Goal: Task Accomplishment & Management: Manage account settings

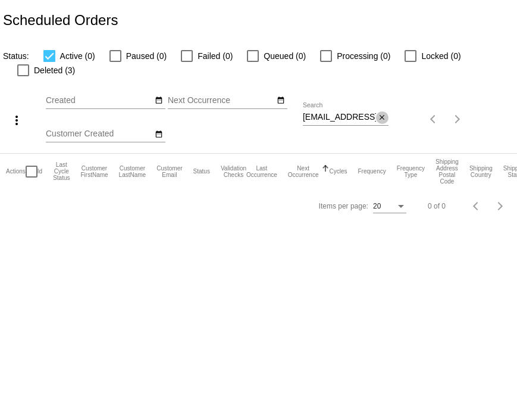
click at [383, 120] on mat-icon "close" at bounding box center [382, 118] width 8 height 10
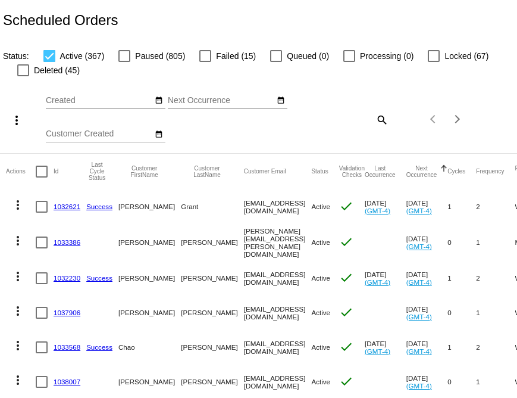
click at [381, 122] on mat-icon "search" at bounding box center [381, 119] width 14 height 18
click at [355, 121] on input "Search" at bounding box center [346, 118] width 86 height 10
paste input "[EMAIL_ADDRESS][DOMAIN_NAME]"
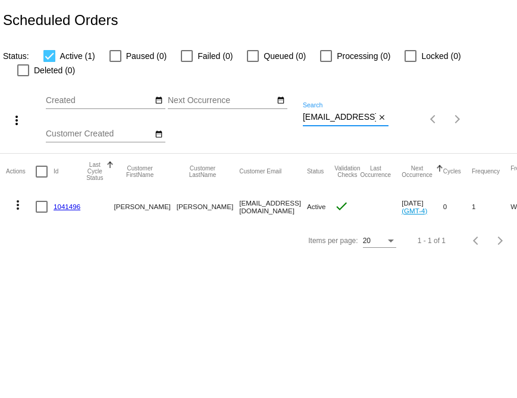
type input "[EMAIL_ADDRESS][DOMAIN_NAME]"
click at [76, 207] on link "1041496" at bounding box center [67, 206] width 27 height 8
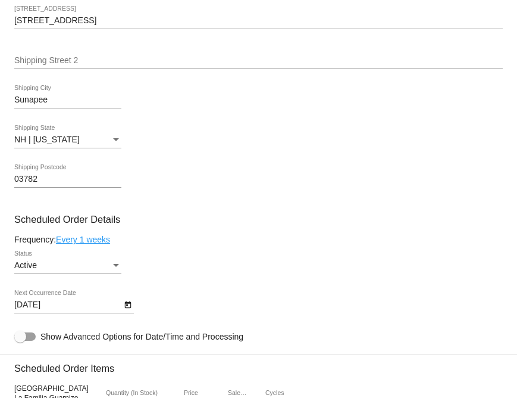
scroll to position [422, 0]
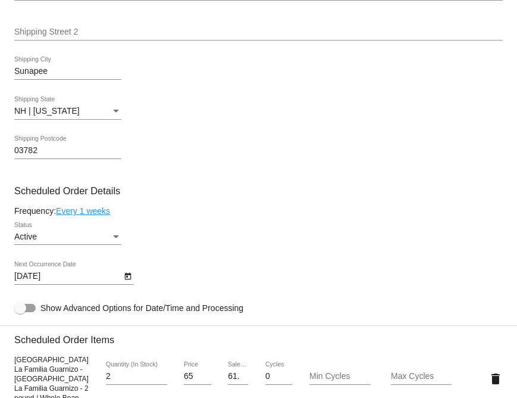
click at [115, 240] on div "Status" at bounding box center [116, 237] width 11 height 10
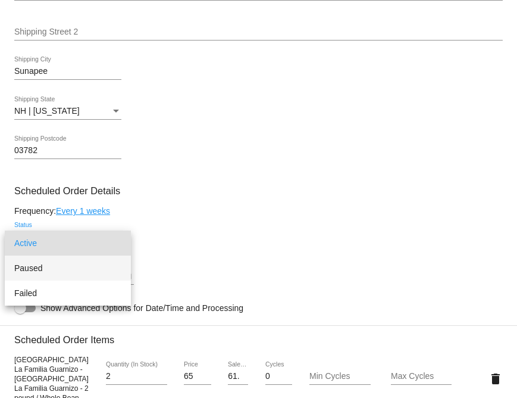
click at [99, 269] on span "Paused" at bounding box center [67, 267] width 107 height 25
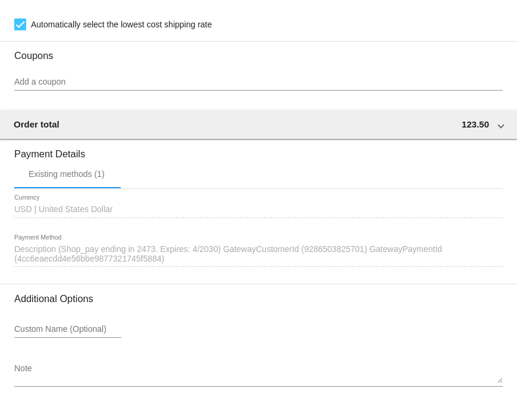
scroll to position [989, 0]
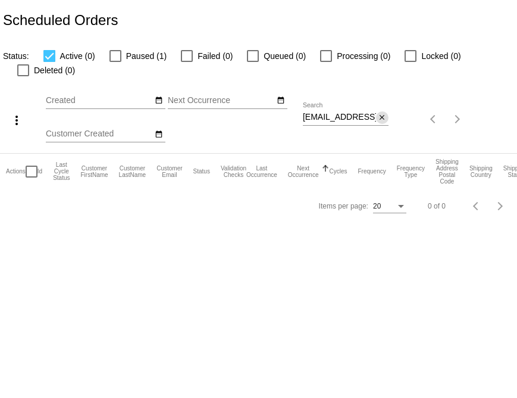
click at [382, 119] on mat-icon "close" at bounding box center [382, 118] width 8 height 10
click at [382, 122] on mat-icon "search" at bounding box center [381, 119] width 14 height 18
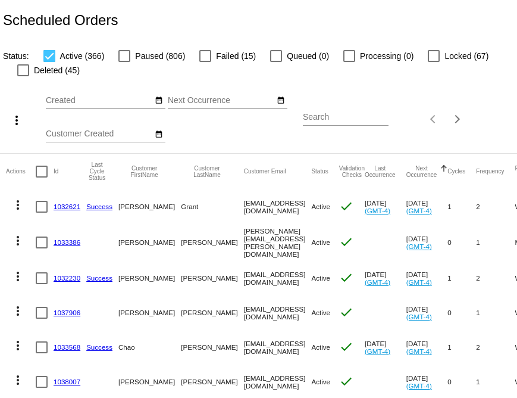
click at [338, 117] on input "Search" at bounding box center [346, 118] width 86 height 10
paste input "[EMAIL_ADDRESS][DOMAIN_NAME]"
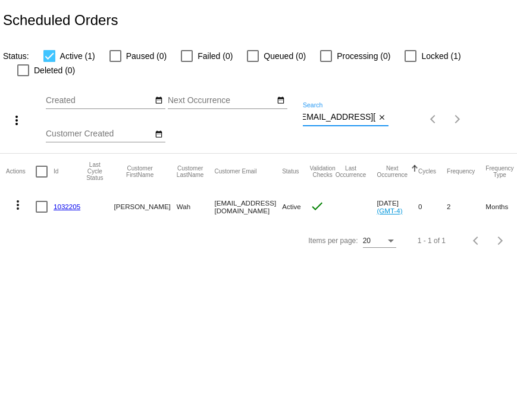
type input "[EMAIL_ADDRESS][DOMAIN_NAME]"
click at [68, 208] on link "1032205" at bounding box center [67, 206] width 27 height 8
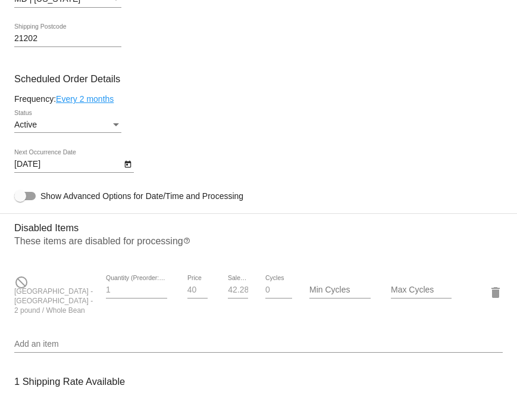
scroll to position [542, 0]
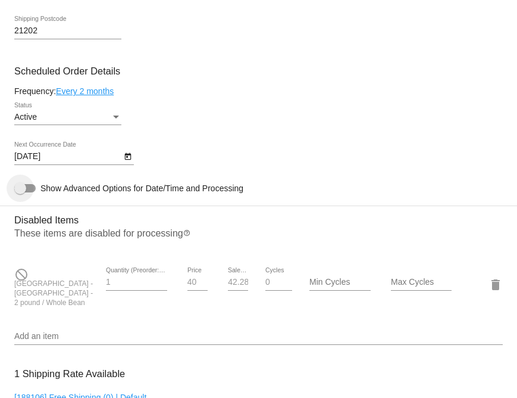
click at [18, 194] on div at bounding box center [20, 188] width 12 height 12
click at [20, 193] on input "Show Advanced Options for Date/Time and Processing" at bounding box center [20, 192] width 1 height 1
checkbox input "true"
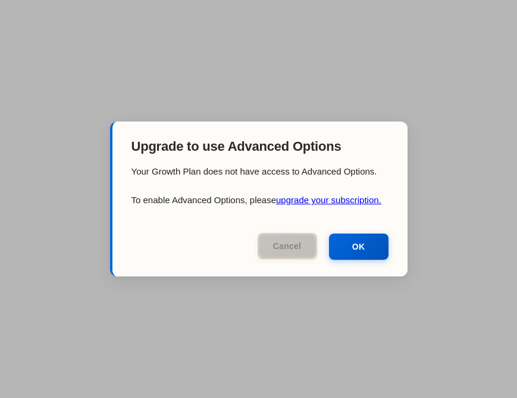
click at [299, 248] on button "Cancel" at bounding box center [288, 246] width 60 height 26
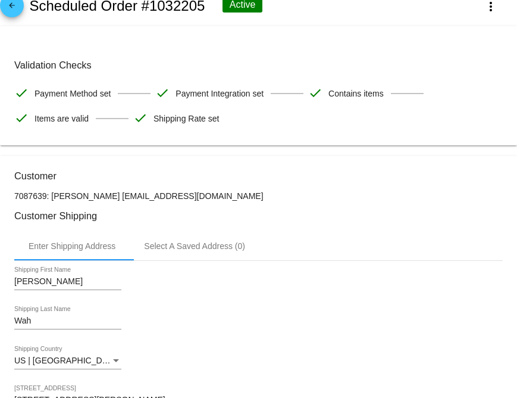
scroll to position [0, 0]
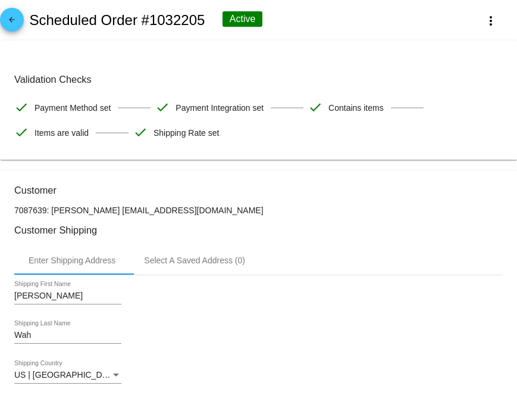
click at [6, 20] on mat-icon "arrow_back" at bounding box center [12, 22] width 14 height 14
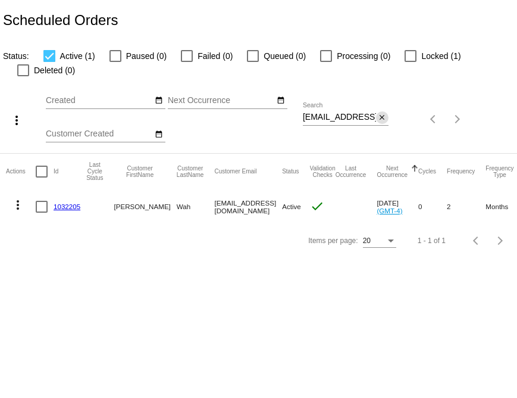
click at [382, 118] on mat-icon "close" at bounding box center [382, 118] width 8 height 10
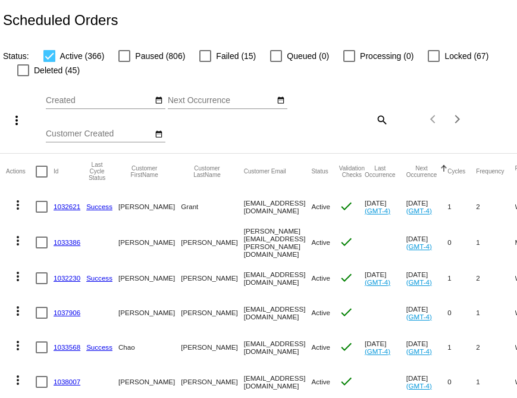
click at [382, 116] on mat-icon "search" at bounding box center [381, 119] width 14 height 18
click at [347, 124] on div "Search" at bounding box center [346, 113] width 86 height 23
paste input "[PERSON_NAME][EMAIL_ADDRESS][DOMAIN_NAME]"
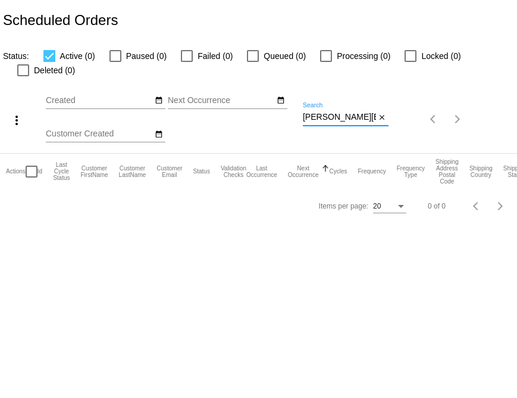
type input "[PERSON_NAME][EMAIL_ADDRESS][DOMAIN_NAME]"
click at [383, 117] on mat-icon "close" at bounding box center [382, 118] width 8 height 10
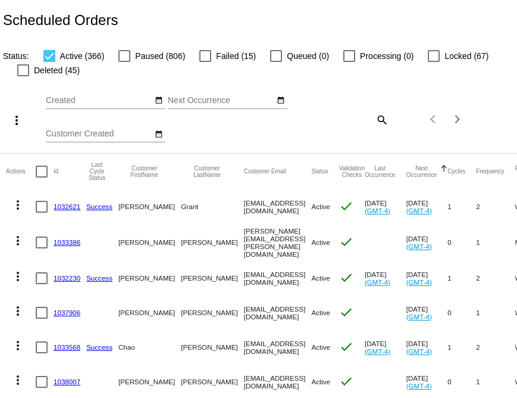
click at [385, 123] on mat-icon "search" at bounding box center [381, 119] width 14 height 18
click at [345, 120] on input "Search" at bounding box center [346, 118] width 86 height 10
paste input "[EMAIL_ADDRESS][DOMAIN_NAME]"
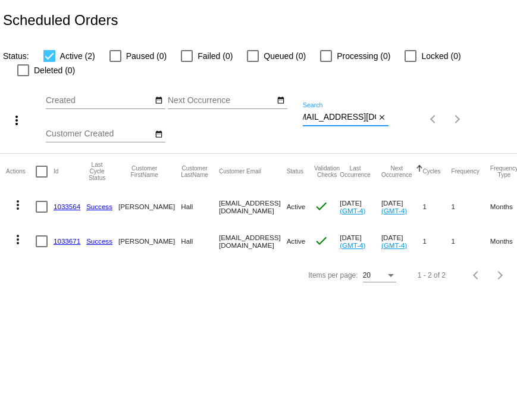
type input "[EMAIL_ADDRESS][DOMAIN_NAME]"
click at [59, 242] on link "1033671" at bounding box center [67, 241] width 27 height 8
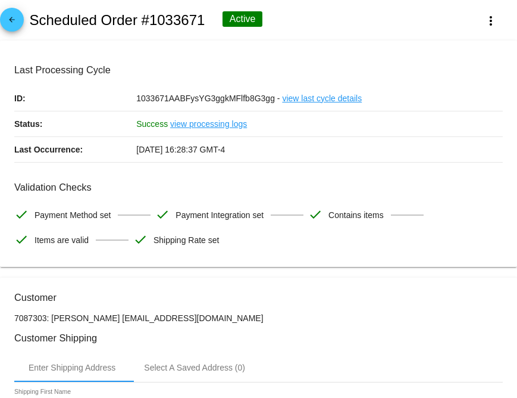
click at [15, 32] on span "arrow_back" at bounding box center [12, 22] width 14 height 29
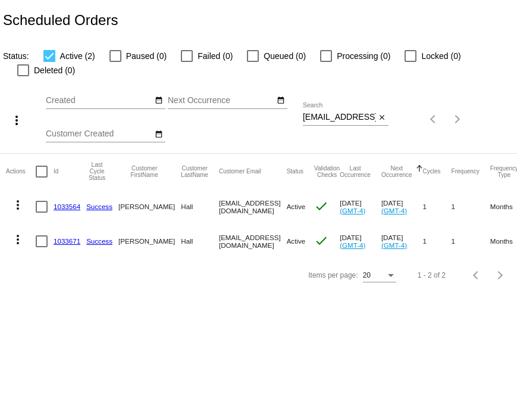
click at [66, 206] on link "1033564" at bounding box center [67, 206] width 27 height 8
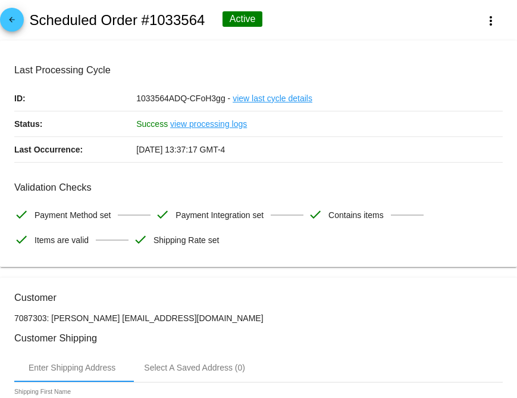
click at [15, 23] on mat-icon "arrow_back" at bounding box center [12, 22] width 14 height 14
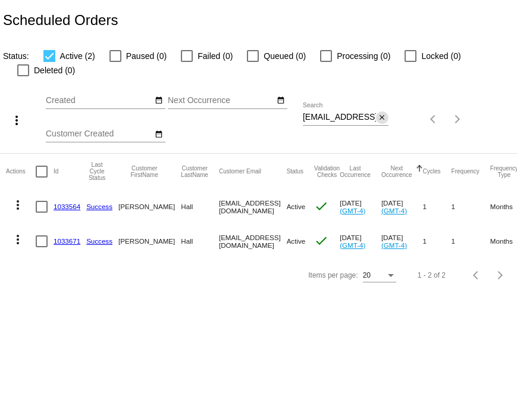
click at [382, 118] on mat-icon "close" at bounding box center [382, 118] width 8 height 10
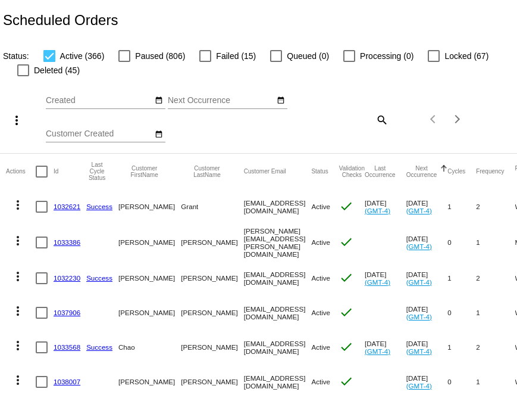
click at [381, 120] on mat-icon "search" at bounding box center [381, 119] width 14 height 18
click at [348, 124] on div "Search" at bounding box center [346, 113] width 86 height 23
paste input "[EMAIL_ADDRESS][DOMAIN_NAME]"
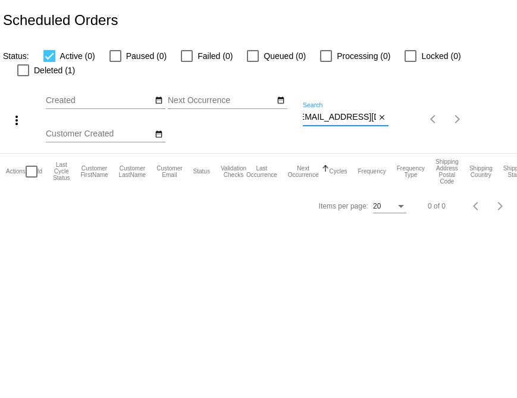
type input "[EMAIL_ADDRESS][DOMAIN_NAME]"
